Goal: Subscribe to service/newsletter

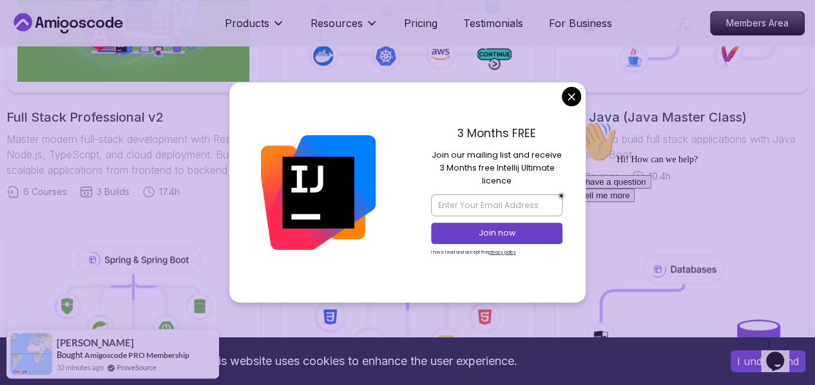
scroll to position [421, 0]
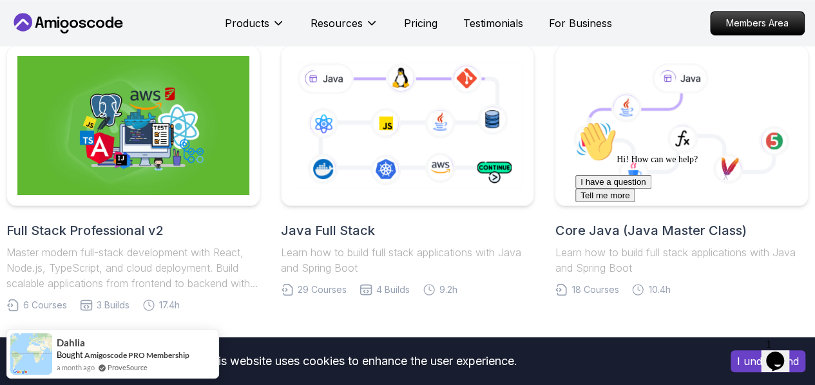
scroll to position [307, 0]
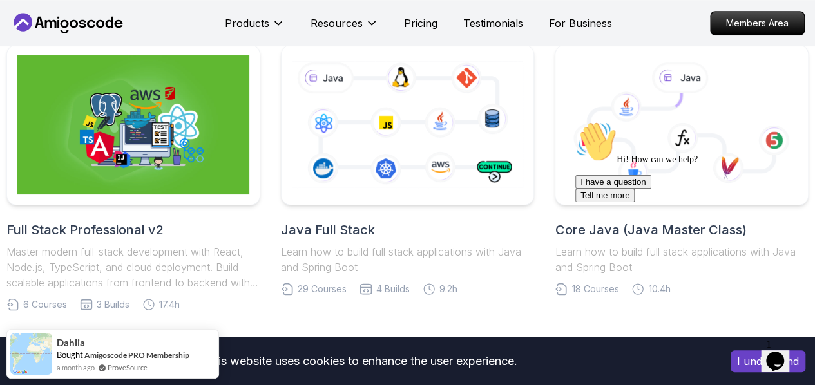
click at [476, 235] on h2 "Java Full Stack" at bounding box center [408, 230] width 254 height 18
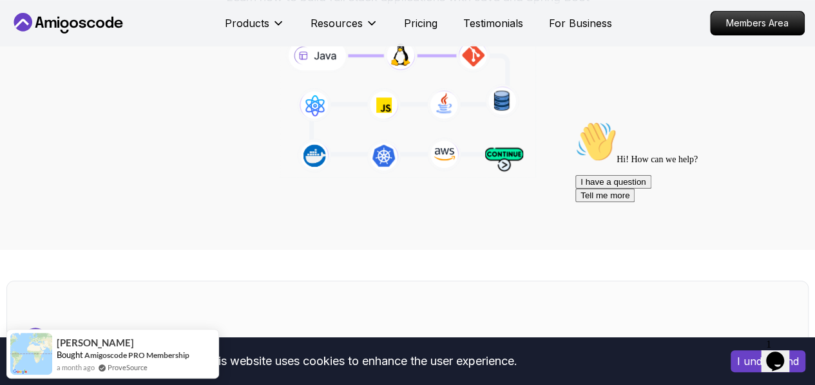
scroll to position [185, 0]
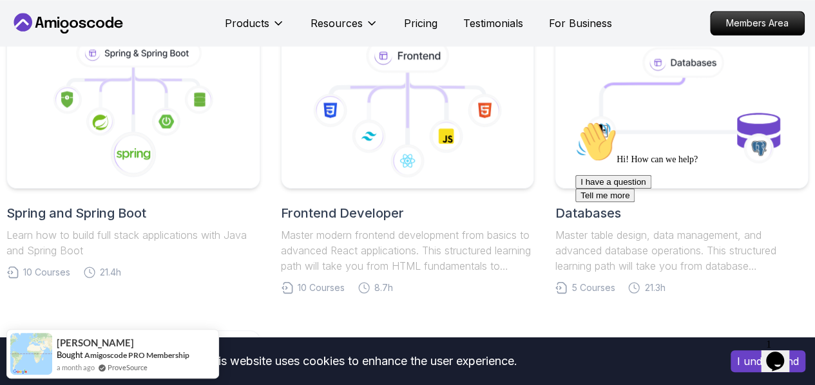
scroll to position [598, 0]
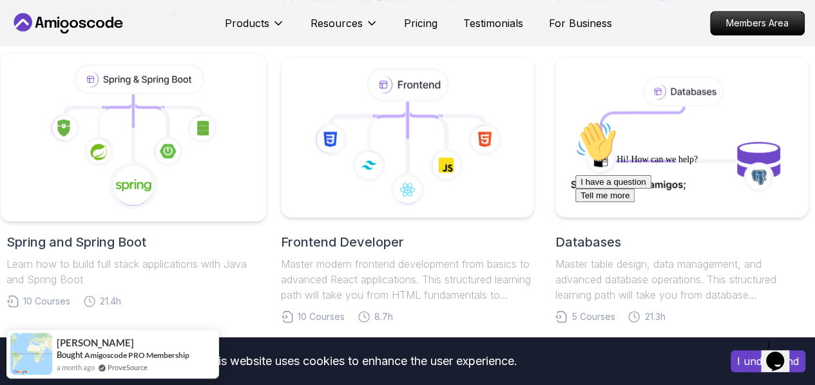
click at [199, 200] on icon at bounding box center [134, 137] width 244 height 146
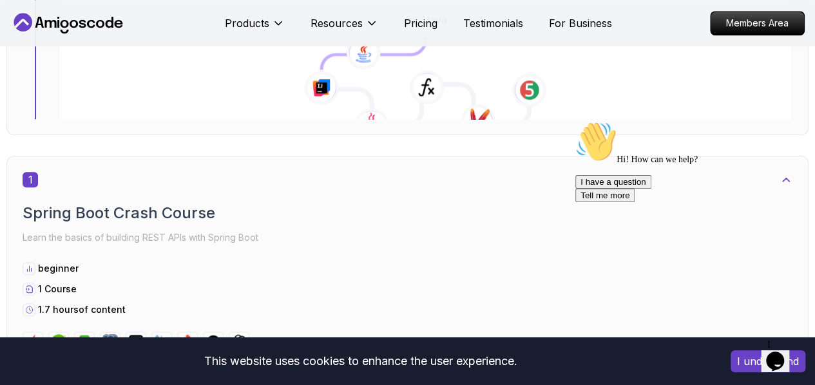
scroll to position [458, 0]
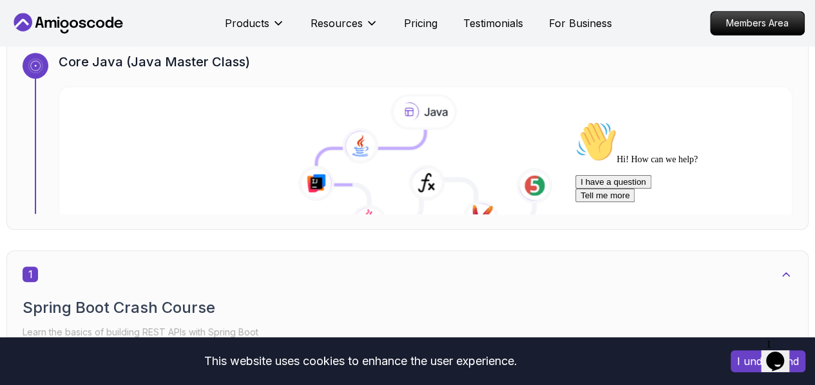
click at [209, 157] on icon at bounding box center [426, 168] width 748 height 148
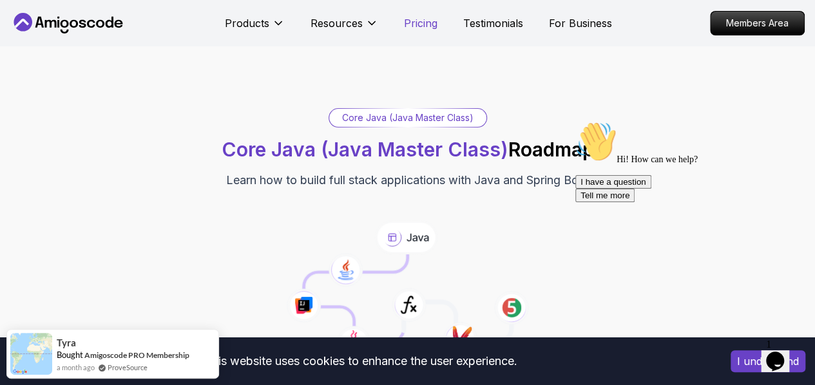
click at [415, 17] on p "Pricing" at bounding box center [421, 22] width 34 height 15
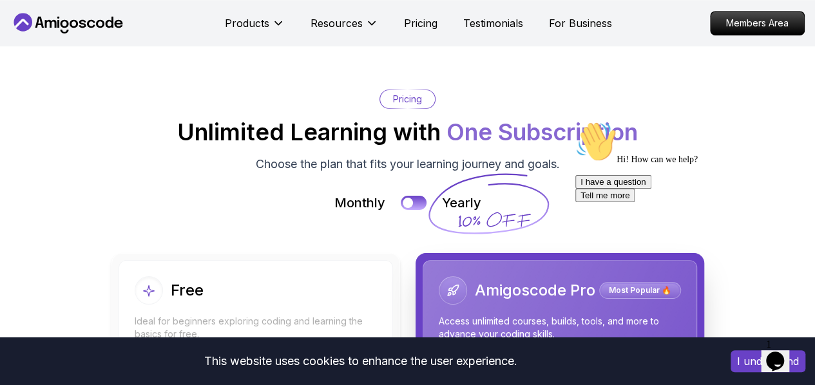
scroll to position [2773, 0]
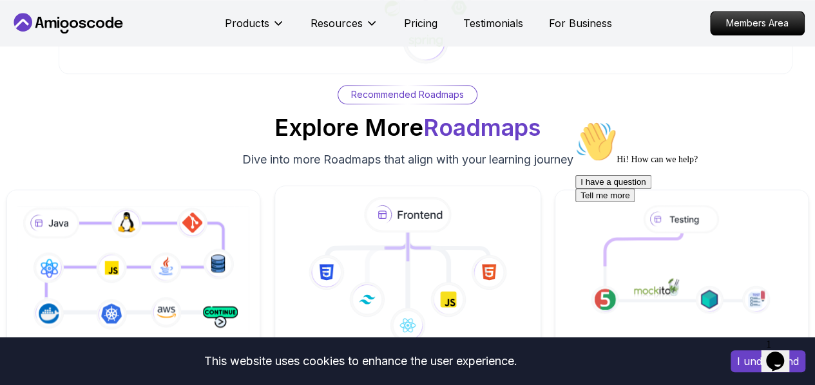
scroll to position [8105, 0]
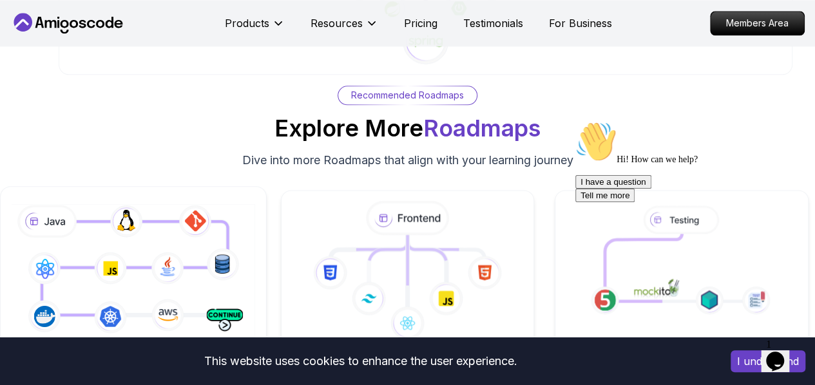
click at [195, 208] on icon at bounding box center [133, 271] width 249 height 139
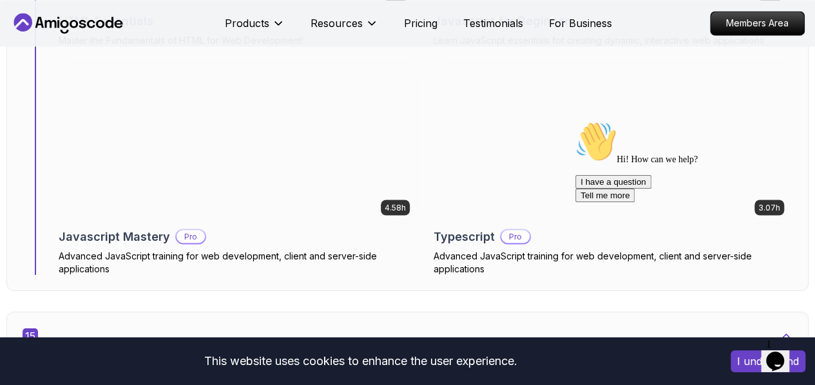
scroll to position [8381, 0]
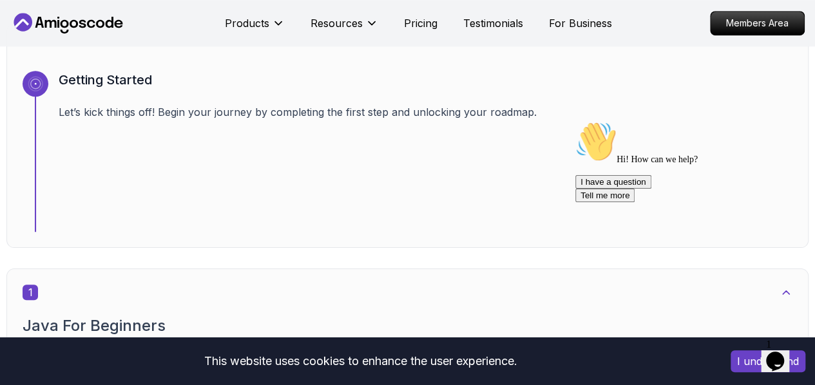
scroll to position [449, 0]
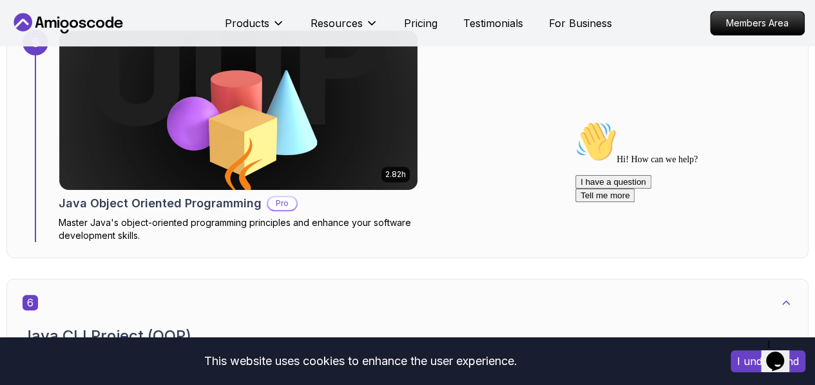
scroll to position [2777, 0]
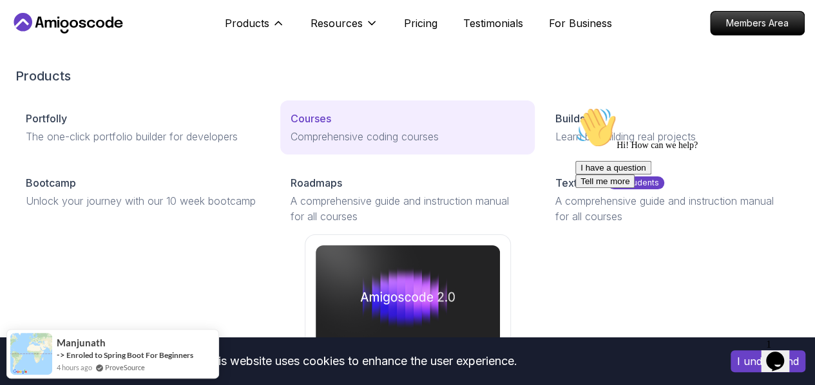
click at [291, 126] on div "Courses" at bounding box center [408, 118] width 234 height 15
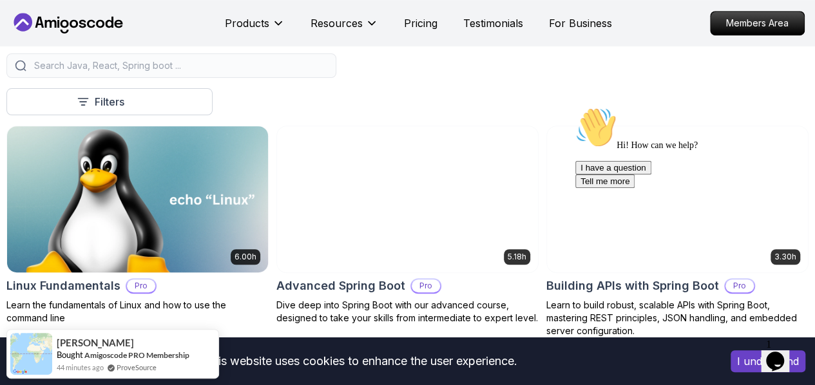
scroll to position [324, 0]
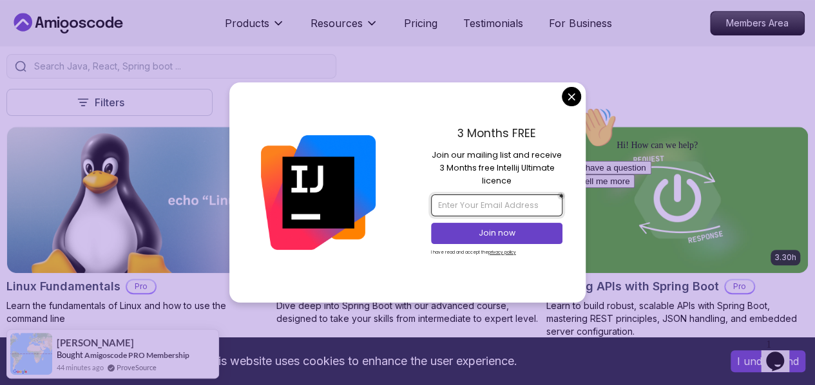
click at [482, 198] on input "email" at bounding box center [497, 206] width 132 height 22
type input "elizabethdona964@gmail.com"
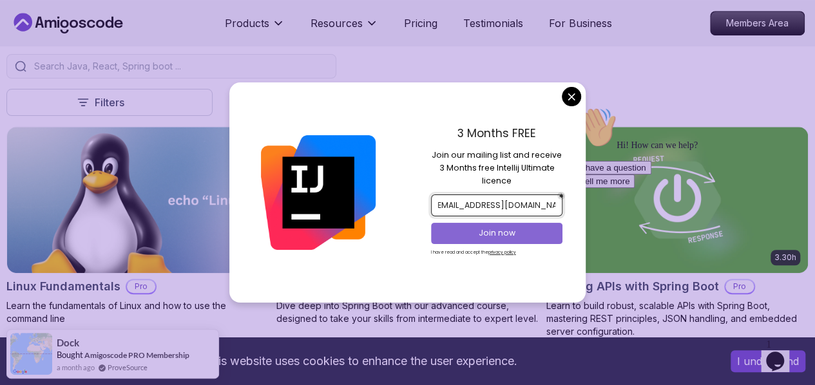
scroll to position [0, 0]
click at [485, 229] on p "Join now" at bounding box center [496, 234] width 107 height 12
